Goal: Task Accomplishment & Management: Use online tool/utility

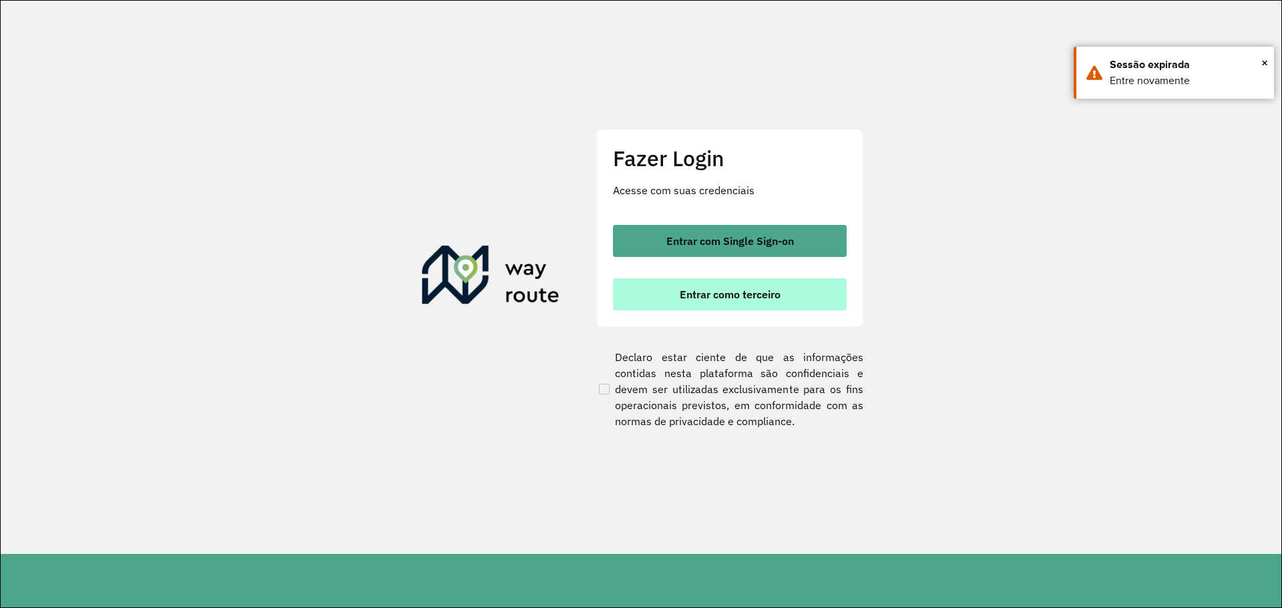
click at [832, 302] on button "Entrar como terceiro" at bounding box center [730, 294] width 234 height 32
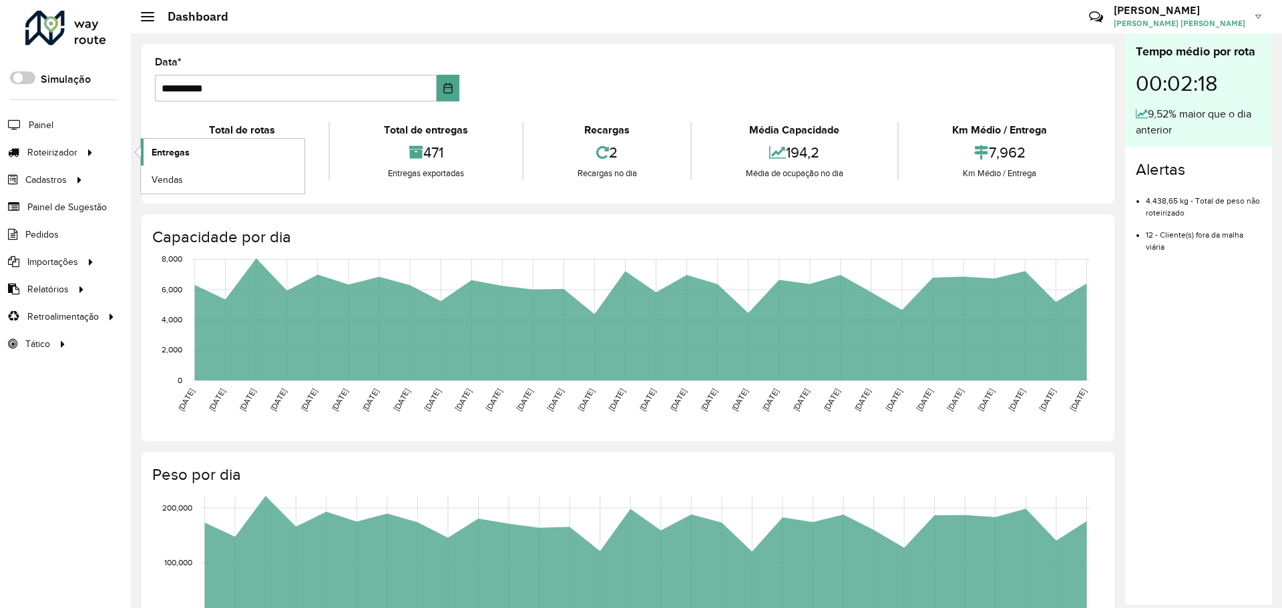
click at [154, 146] on span "Entregas" at bounding box center [171, 153] width 38 height 14
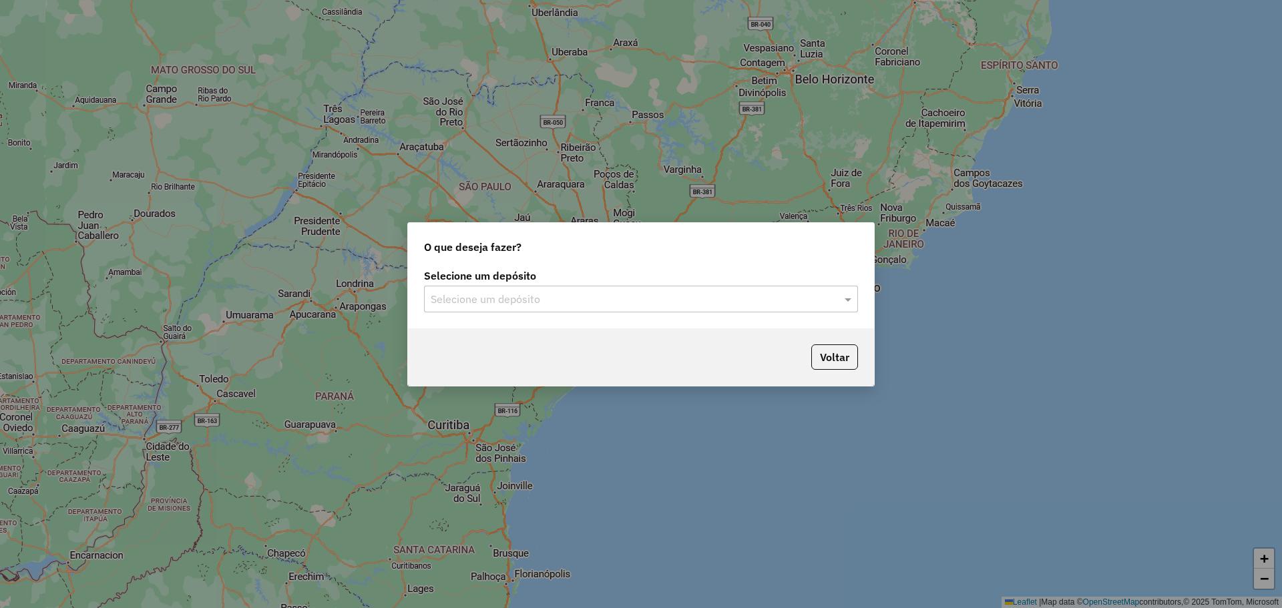
click at [619, 296] on input "text" at bounding box center [628, 300] width 394 height 16
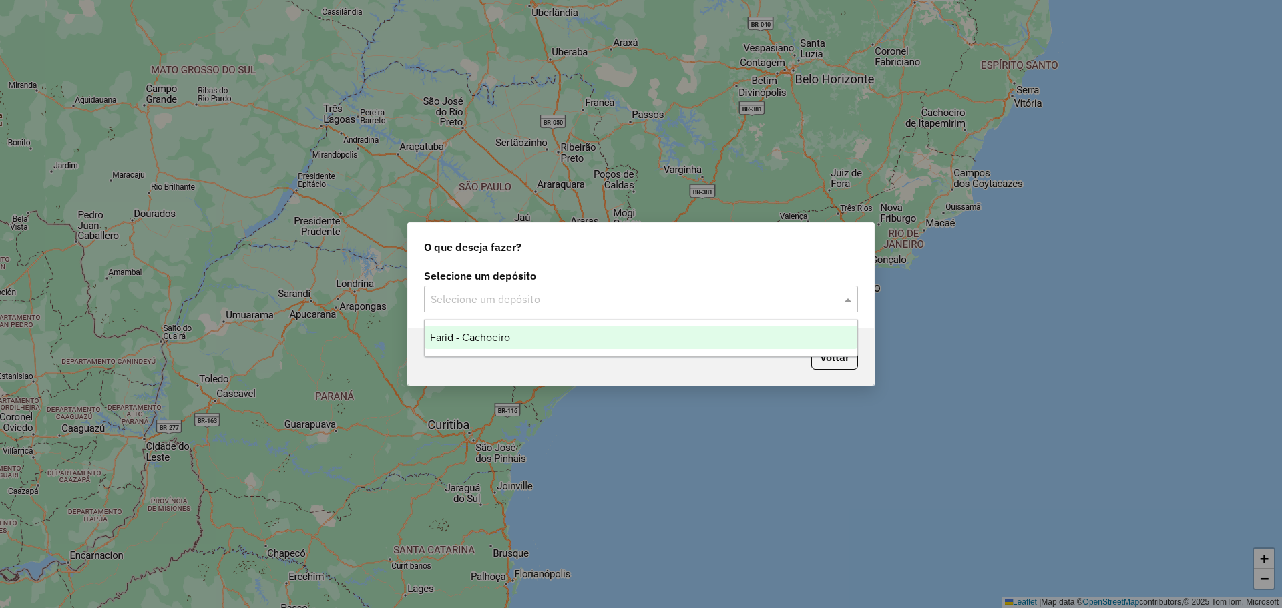
click at [518, 334] on div "Farid - Cachoeiro" at bounding box center [641, 337] width 433 height 23
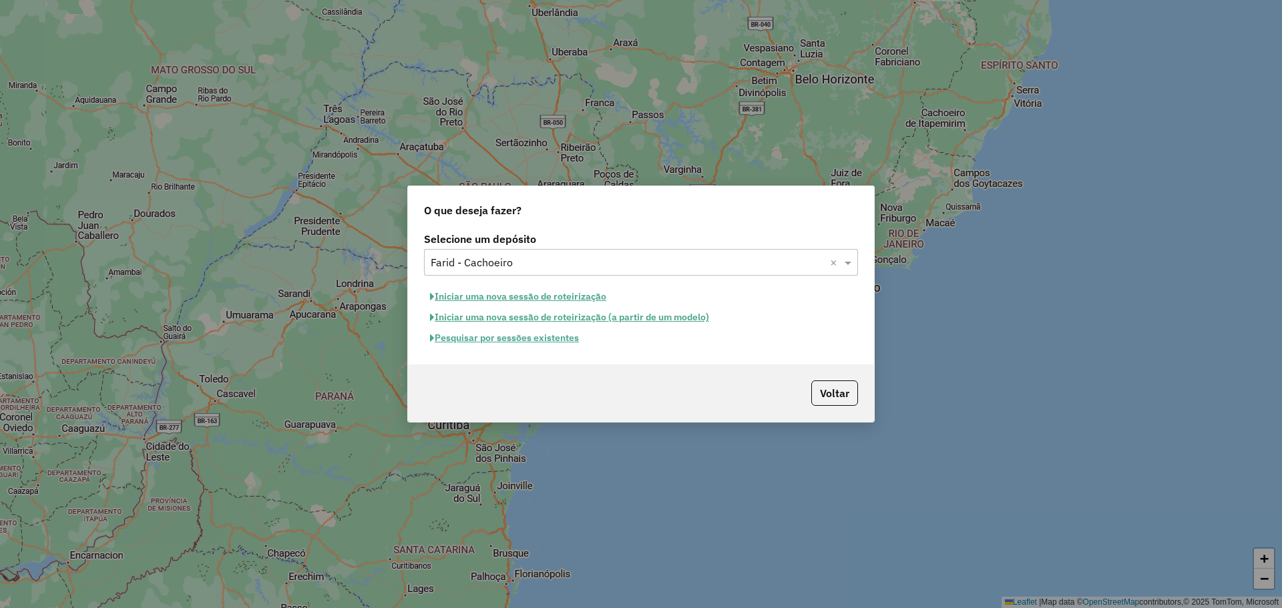
click at [498, 340] on button "Pesquisar por sessões existentes" at bounding box center [504, 338] width 161 height 21
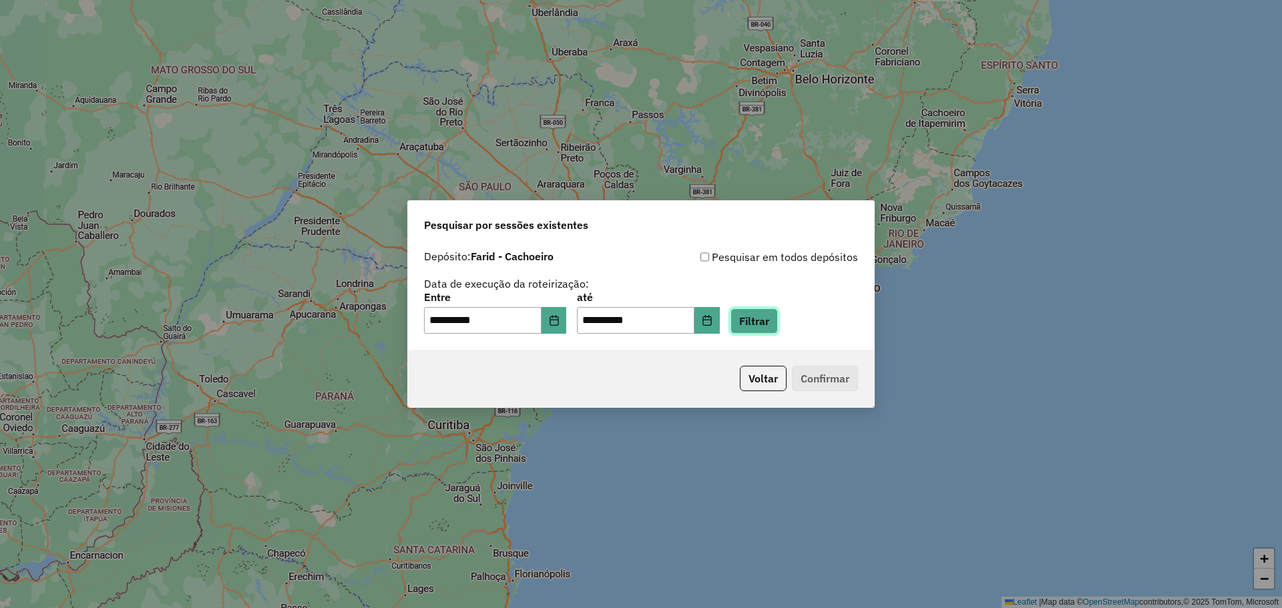
click at [777, 321] on button "Filtrar" at bounding box center [753, 320] width 47 height 25
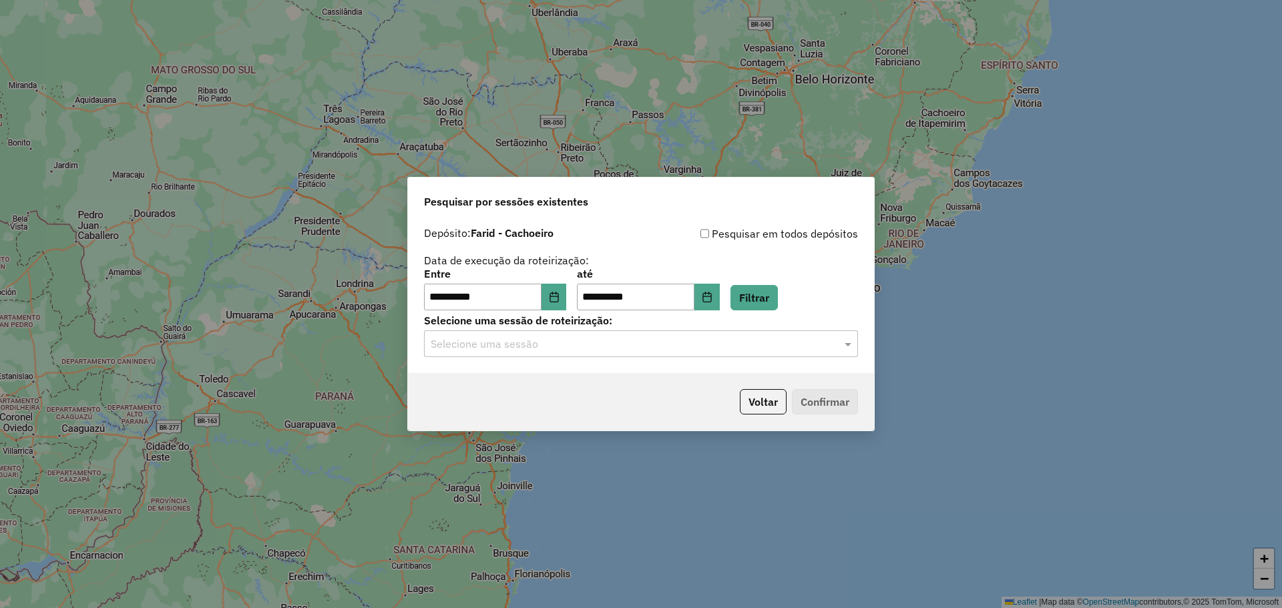
click at [641, 347] on input "text" at bounding box center [628, 344] width 394 height 16
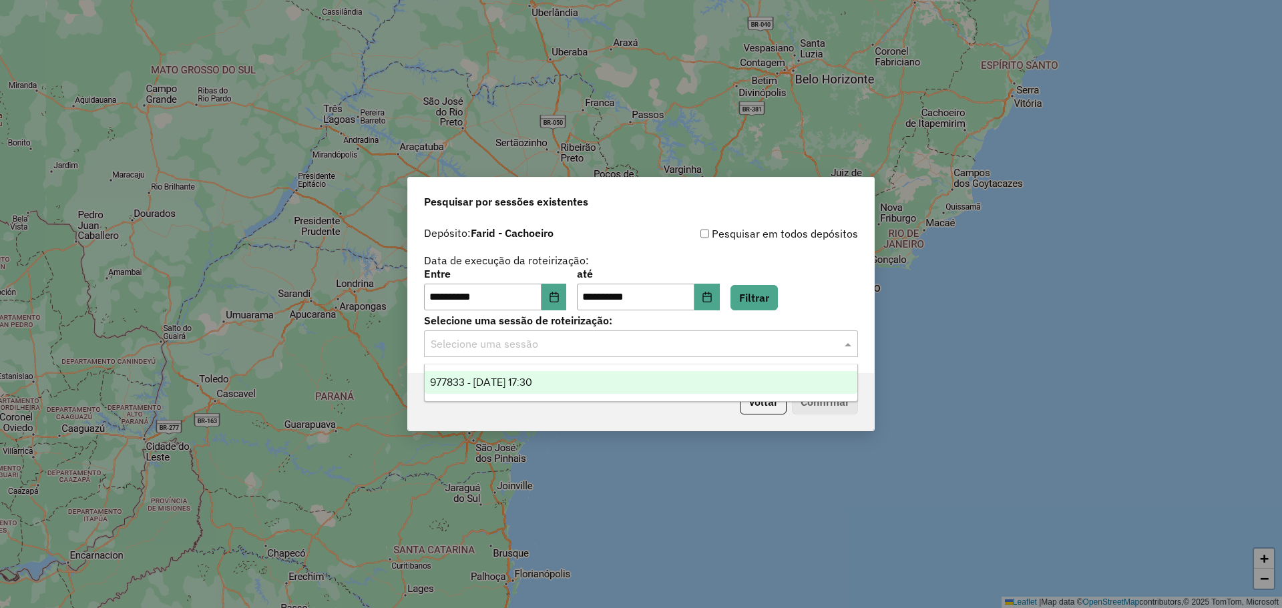
click at [532, 385] on span "977833 - [DATE] 17:30" at bounding box center [481, 382] width 102 height 11
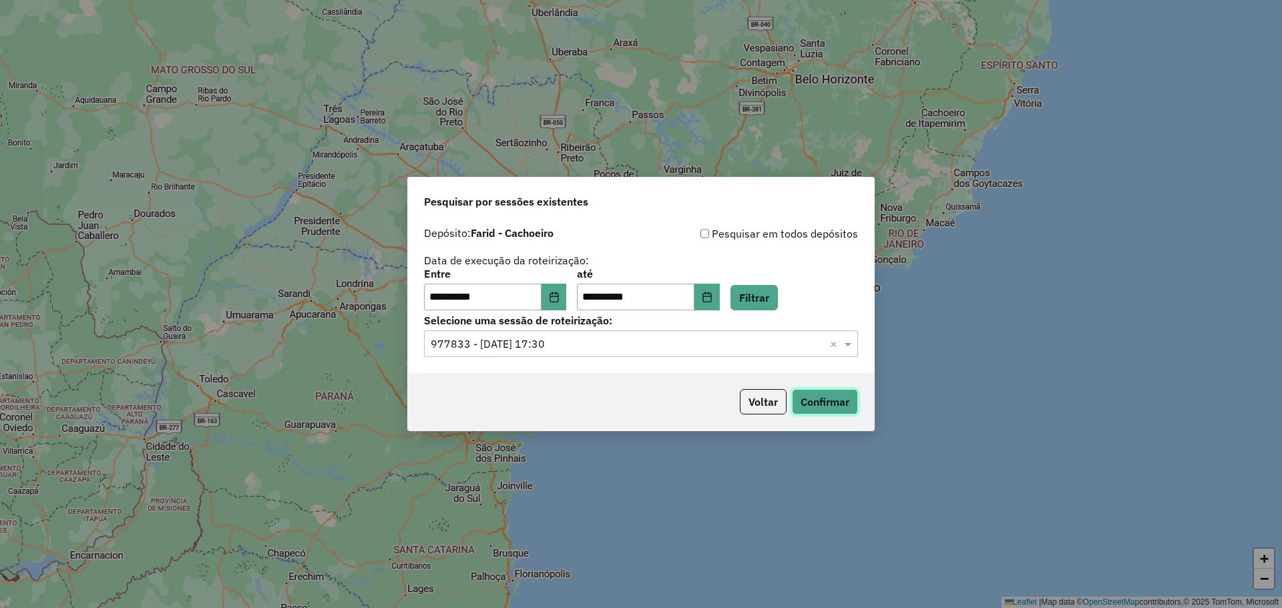
click at [837, 398] on button "Confirmar" at bounding box center [825, 401] width 66 height 25
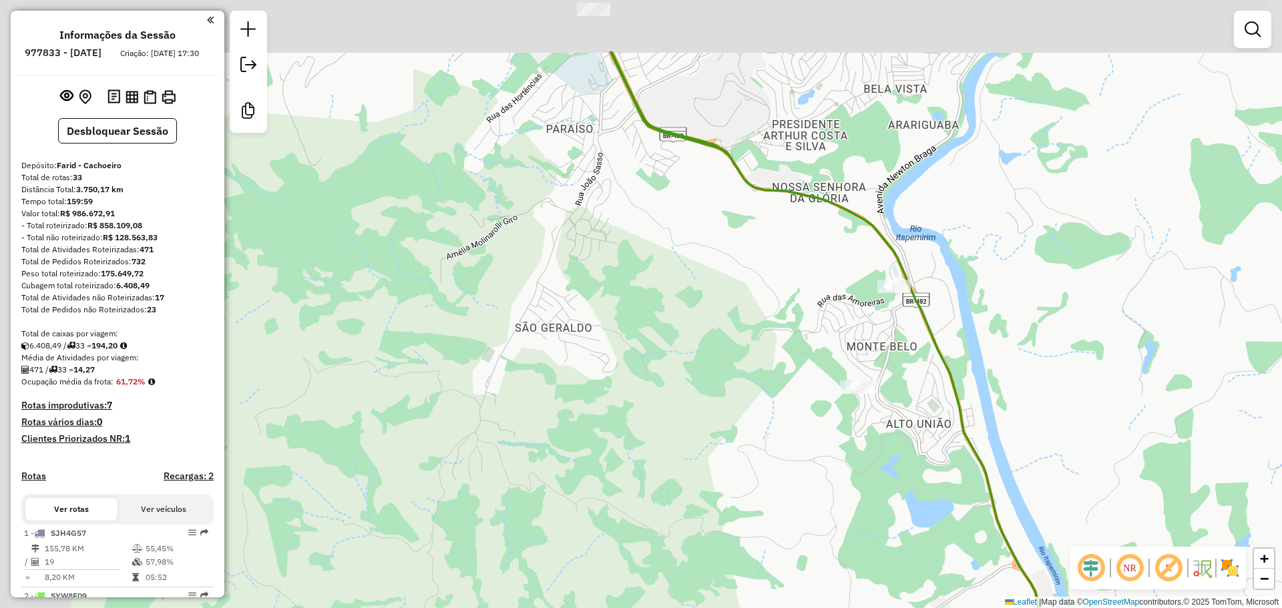
drag, startPoint x: 753, startPoint y: 306, endPoint x: 1023, endPoint y: 461, distance: 311.2
click at [1023, 461] on div "Janela de atendimento Grade de atendimento Capacidade Transportadoras Veículos …" at bounding box center [641, 304] width 1282 height 608
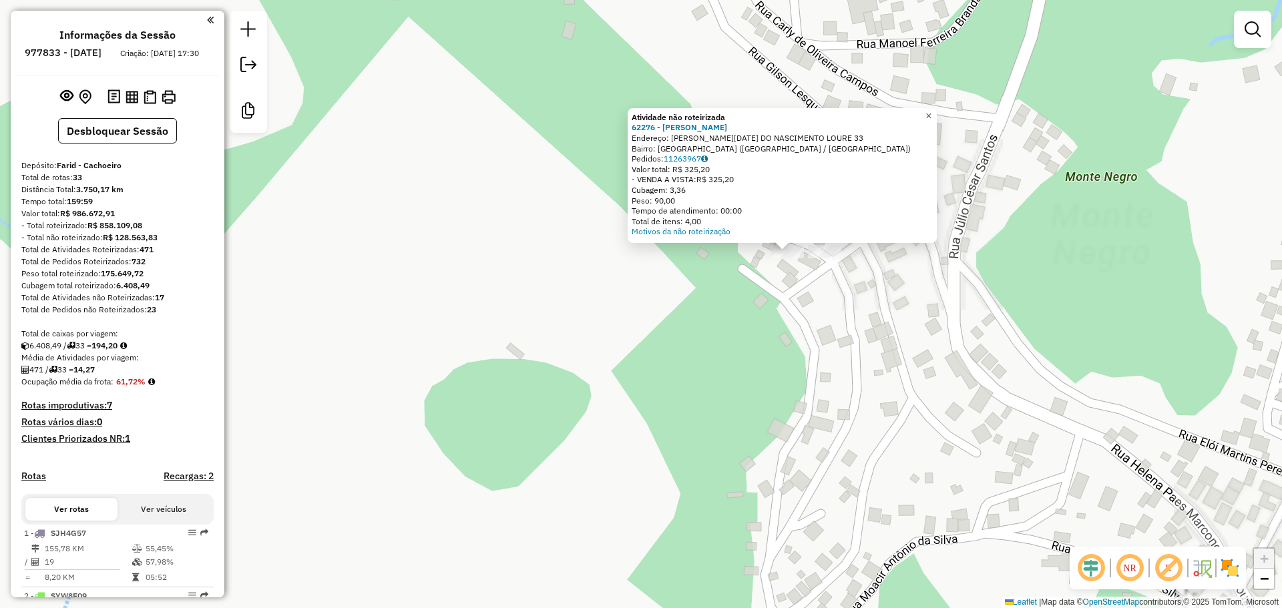
click at [931, 110] on span "×" at bounding box center [928, 115] width 6 height 11
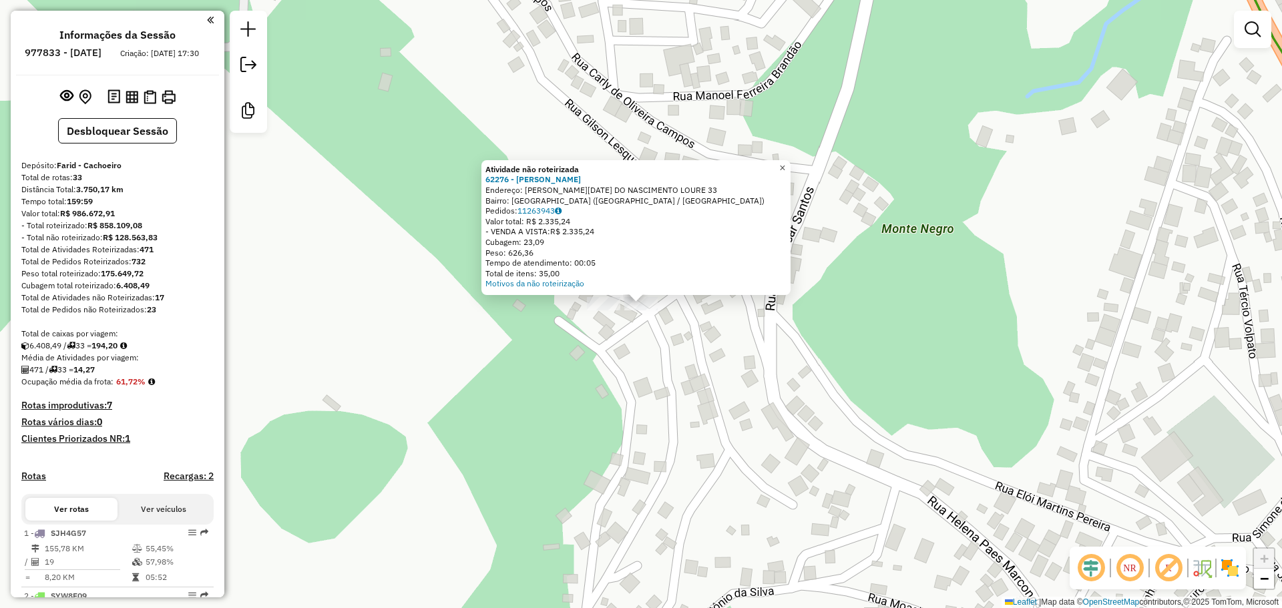
click at [785, 162] on span "×" at bounding box center [782, 167] width 6 height 11
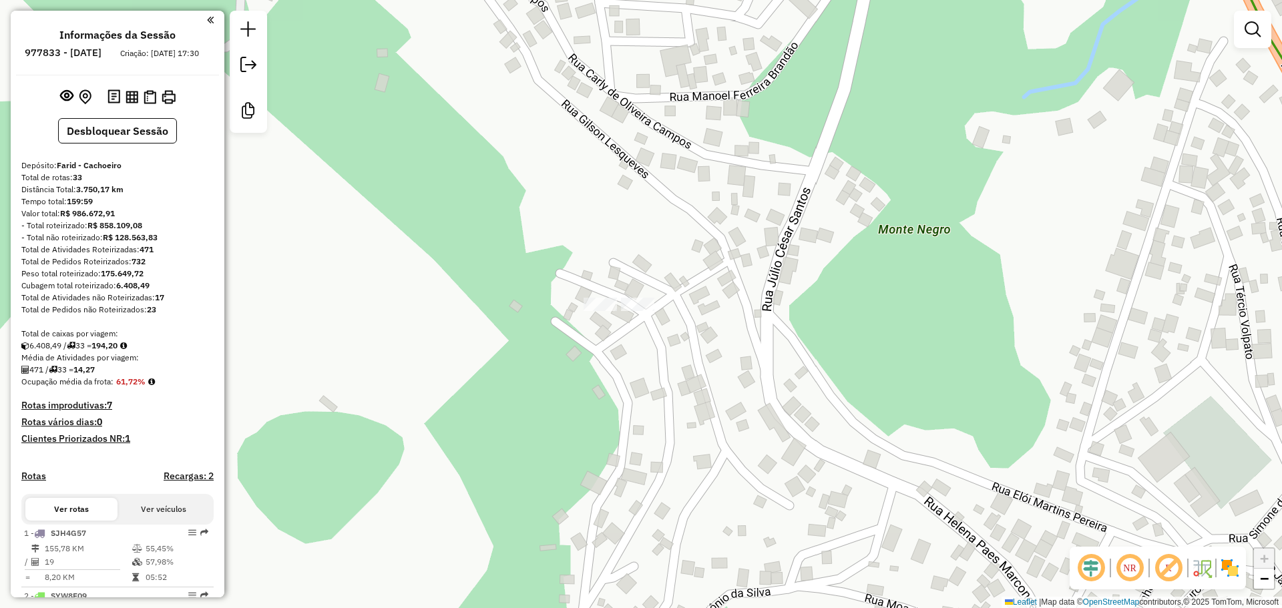
drag, startPoint x: 760, startPoint y: 281, endPoint x: 741, endPoint y: 276, distance: 19.9
click at [741, 276] on div "Janela de atendimento Grade de atendimento Capacidade Transportadoras Veículos …" at bounding box center [641, 304] width 1282 height 608
